Goal: Find specific page/section: Find specific page/section

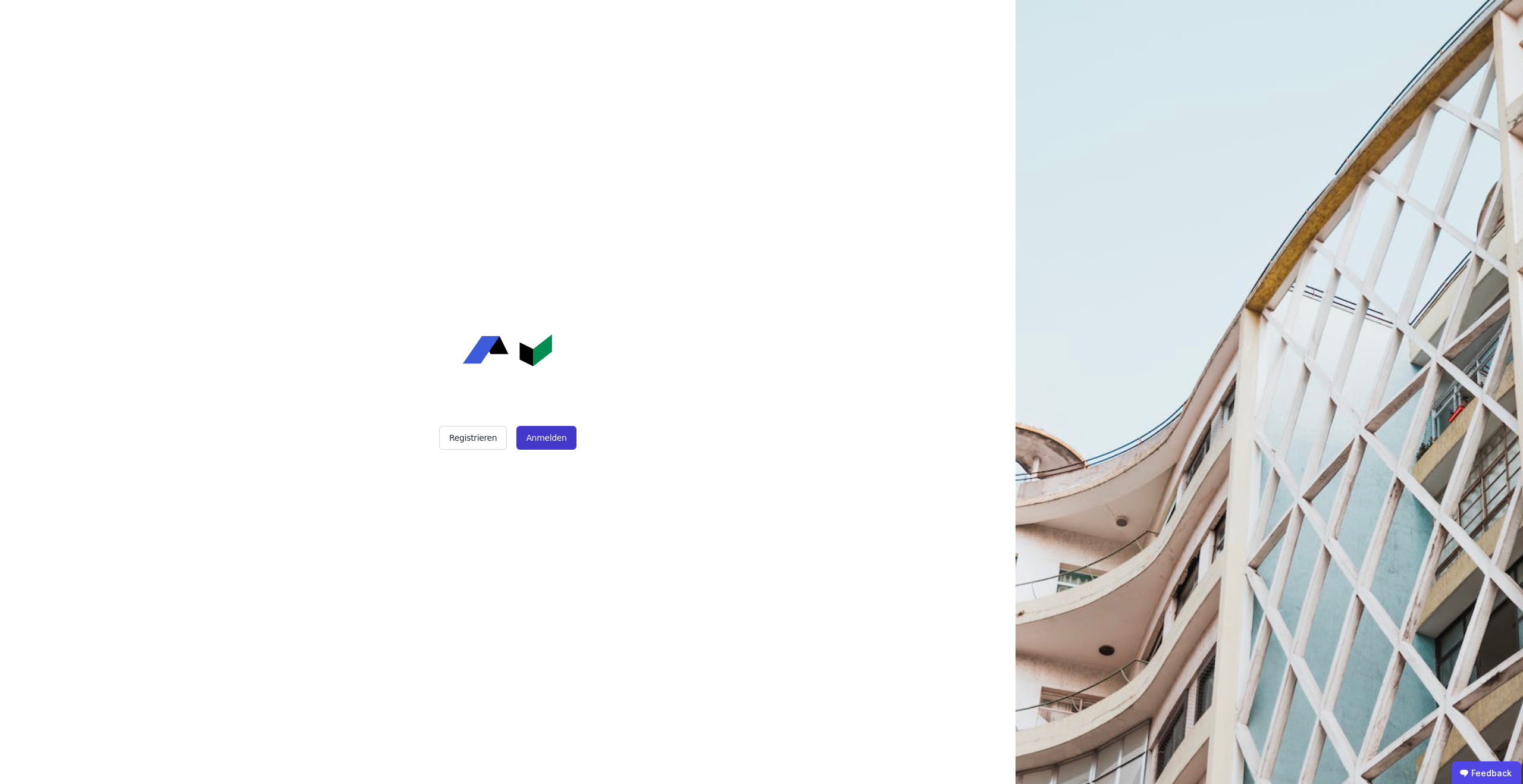
click at [558, 444] on button "Anmelden" at bounding box center [546, 438] width 60 height 24
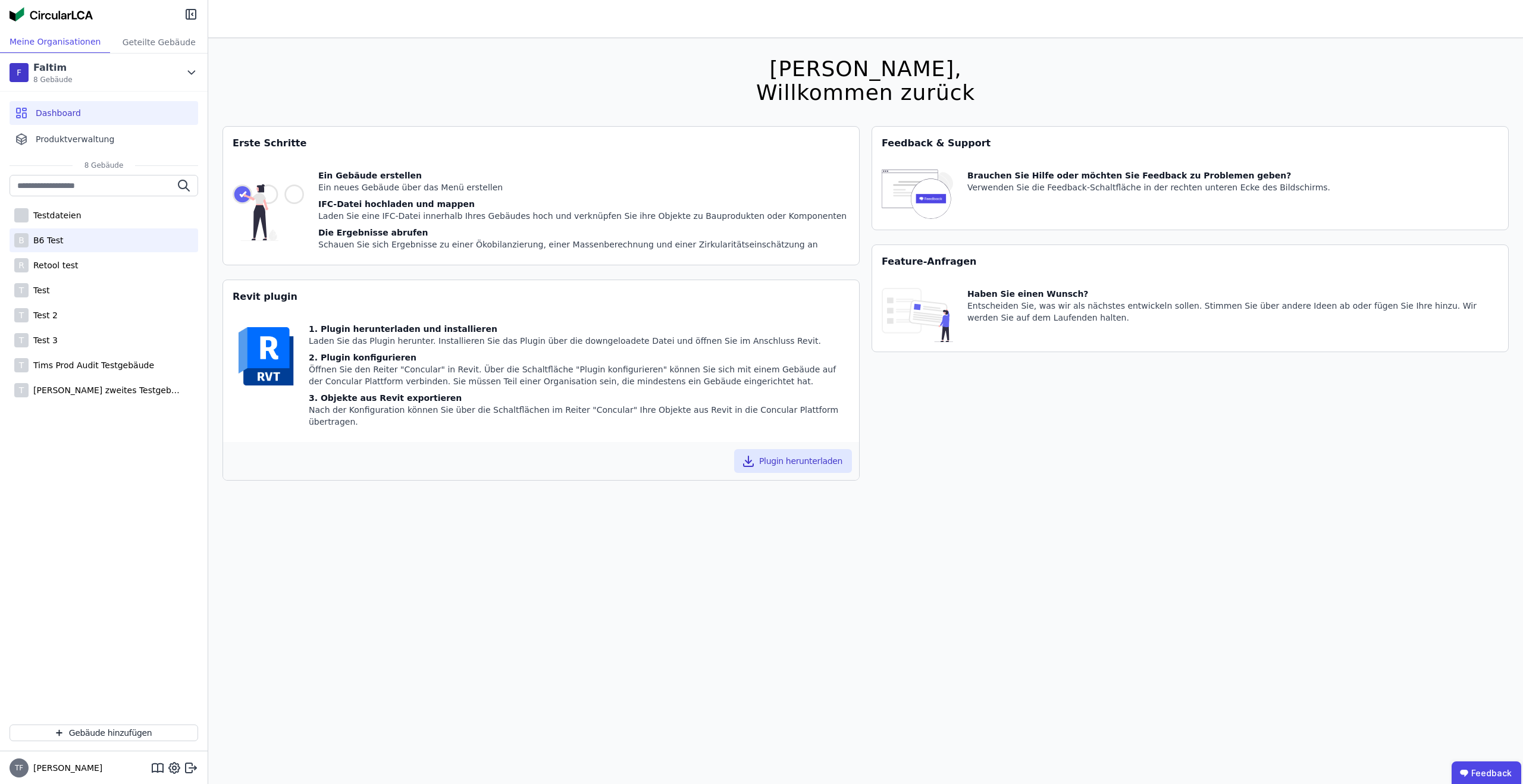
click at [66, 241] on div "B B6 Test" at bounding box center [103, 240] width 188 height 24
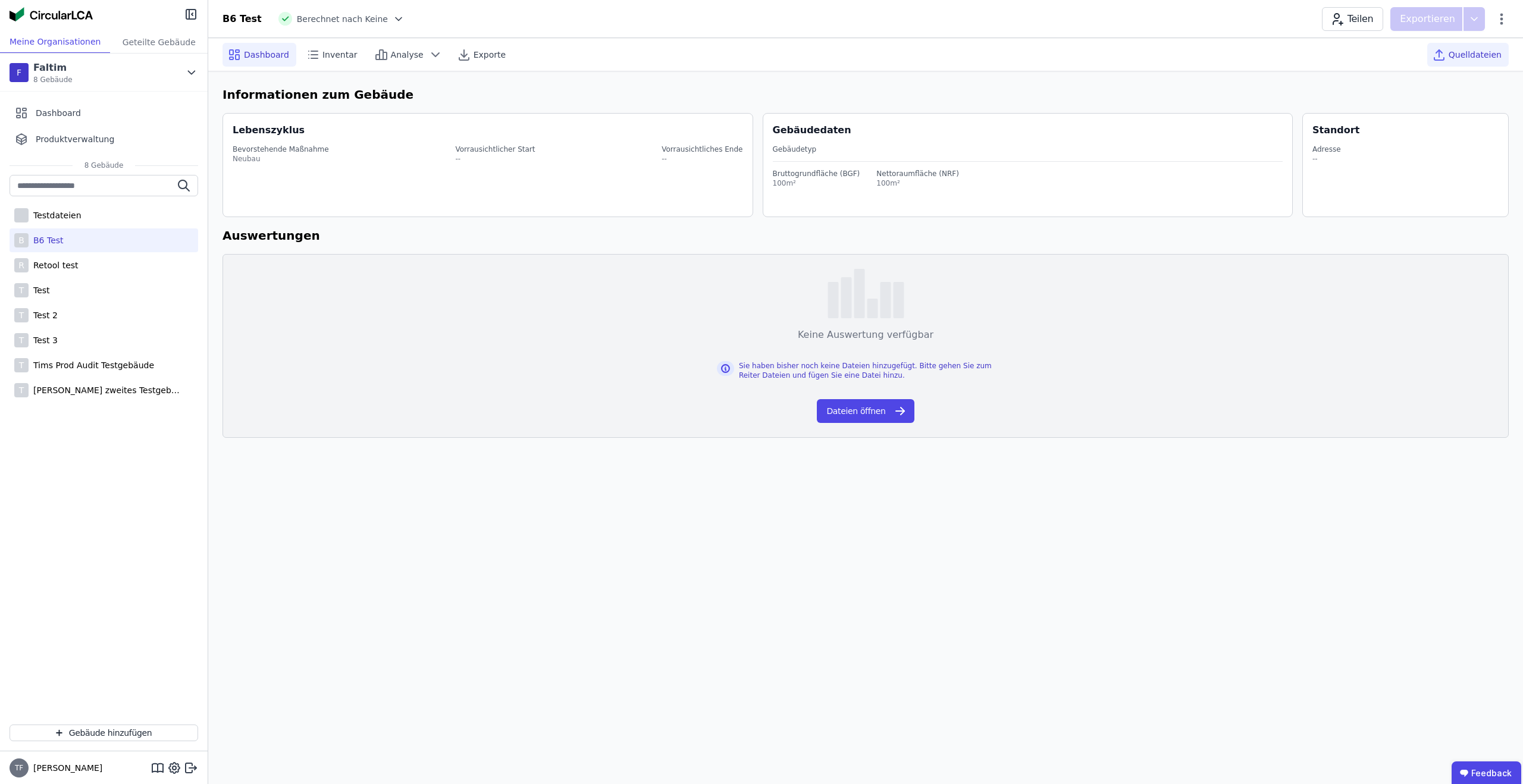
click at [1454, 53] on span "Quelldateien" at bounding box center [1475, 55] width 53 height 12
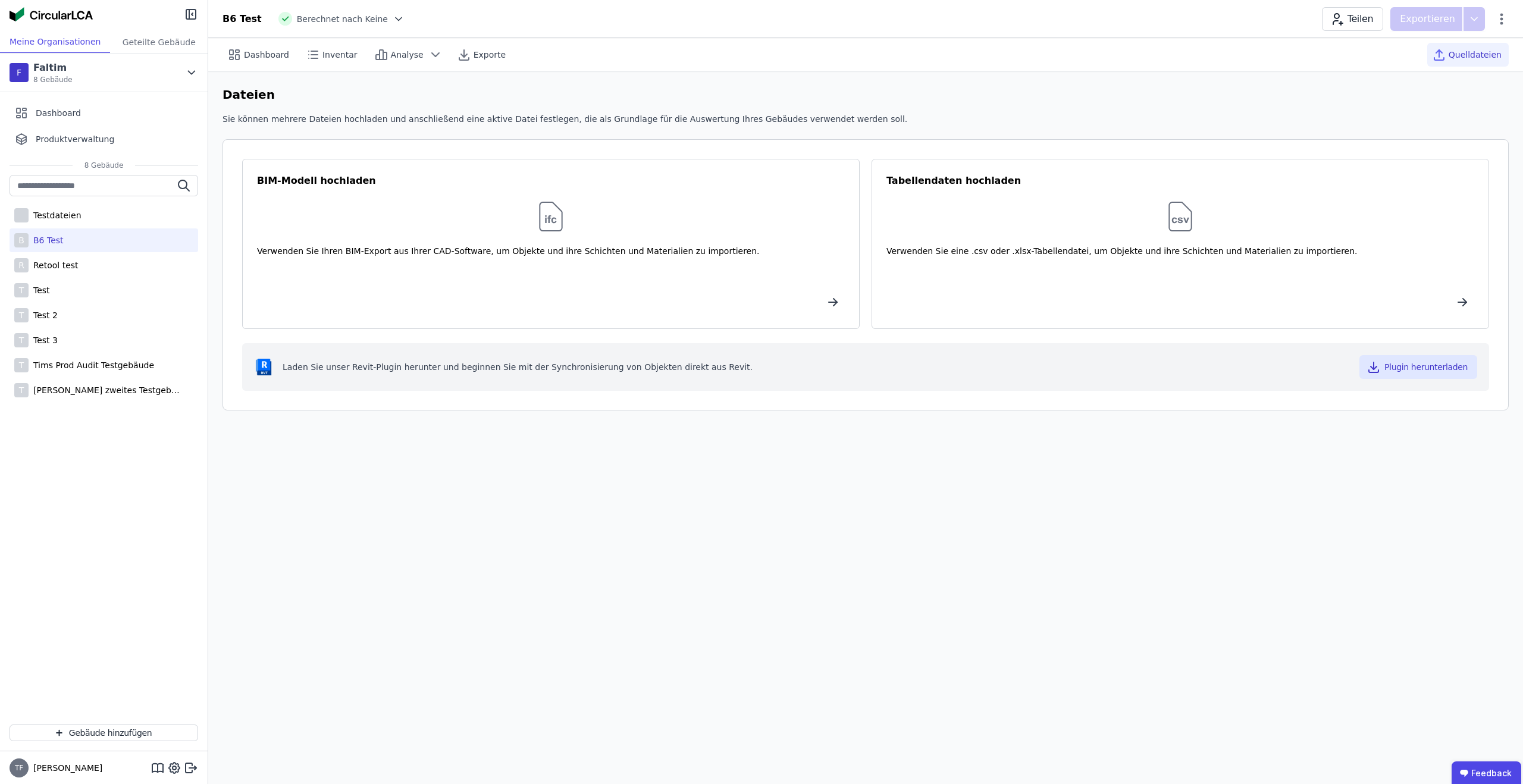
click at [1507, 26] on div "Teilen Exportieren" at bounding box center [1415, 18] width 186 height 24
click at [1503, 16] on icon at bounding box center [1502, 19] width 14 height 14
click at [1451, 117] on span "Emissionen aus Betrieb" at bounding box center [1450, 129] width 95 height 24
